Goal: Transaction & Acquisition: Obtain resource

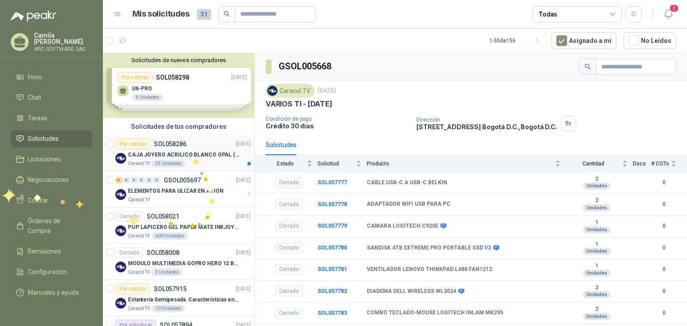
click at [187, 153] on p "CAJA JOYERO ACRILICO BLANCO OPAL (En el adjunto mas detalle)" at bounding box center [183, 155] width 111 height 8
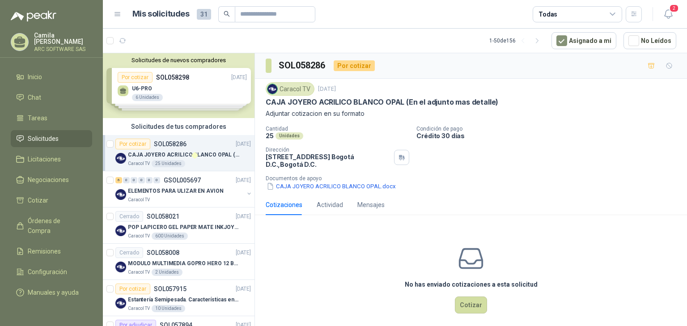
click at [318, 181] on p "Documentos de apoyo" at bounding box center [475, 178] width 418 height 6
click at [297, 186] on button "CAJA JOYERO ACRILICO BLANCO OPAL.docx" at bounding box center [331, 186] width 131 height 9
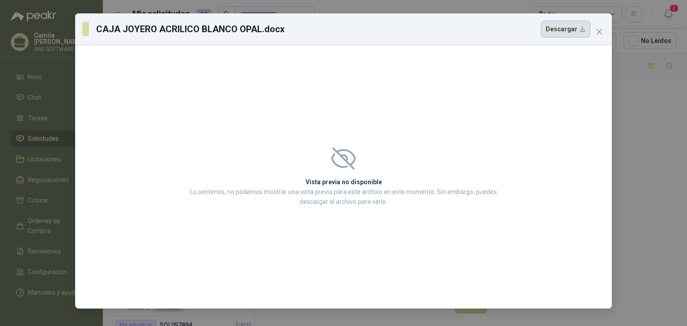
click at [560, 29] on button "Descargar" at bounding box center [566, 29] width 50 height 17
click at [602, 29] on icon "close" at bounding box center [599, 31] width 7 height 7
